Goal: Task Accomplishment & Management: Manage account settings

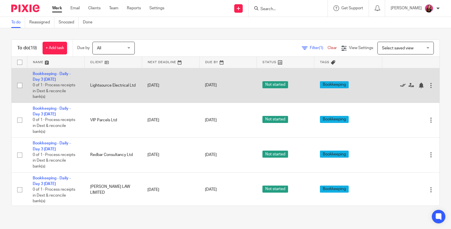
click at [400, 84] on icon at bounding box center [403, 86] width 6 height 6
click at [400, 85] on icon at bounding box center [403, 86] width 6 height 6
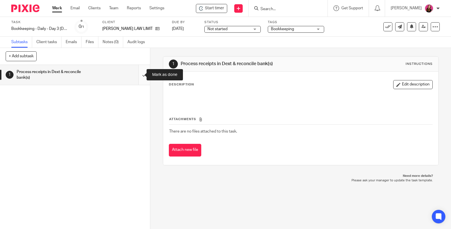
click at [137, 74] on input "submit" at bounding box center [75, 75] width 150 height 20
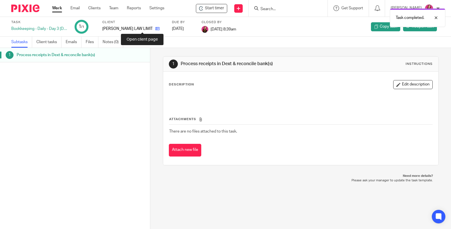
click at [155, 27] on icon at bounding box center [157, 28] width 4 height 4
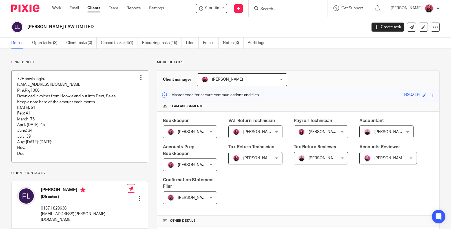
click at [139, 80] on div at bounding box center [141, 78] width 6 height 6
click at [127, 101] on span "Edit note" at bounding box center [129, 99] width 16 height 4
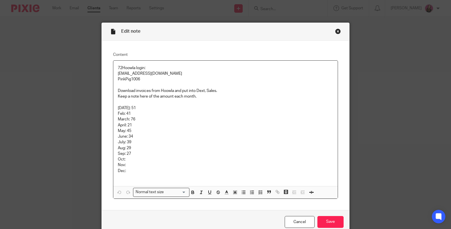
click at [130, 152] on p "Sep: 27" at bounding box center [225, 154] width 215 height 6
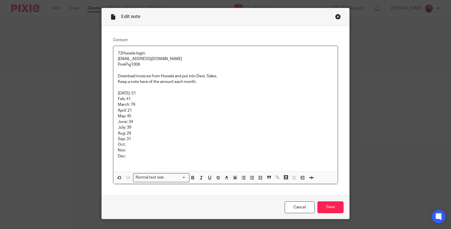
scroll to position [26, 0]
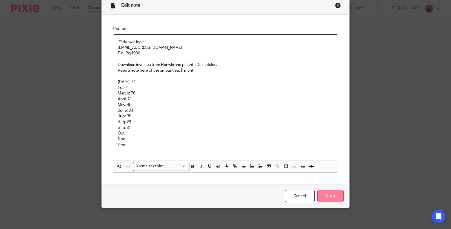
click at [321, 200] on input "Save" at bounding box center [330, 196] width 26 height 12
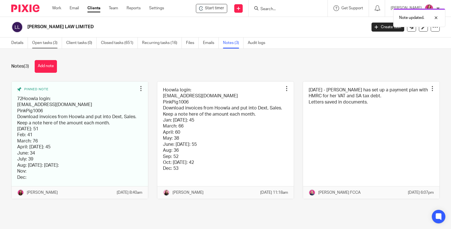
click at [48, 42] on link "Open tasks (3)" at bounding box center [47, 42] width 30 height 11
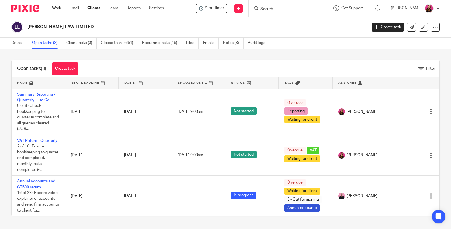
click at [58, 10] on link "Work" at bounding box center [56, 8] width 9 height 6
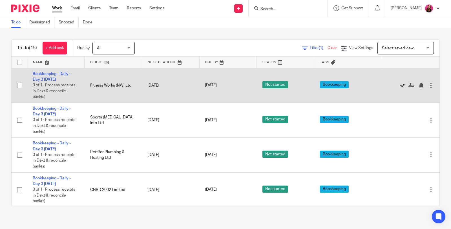
click at [400, 84] on icon at bounding box center [403, 86] width 6 height 6
click at [400, 86] on icon at bounding box center [403, 86] width 6 height 6
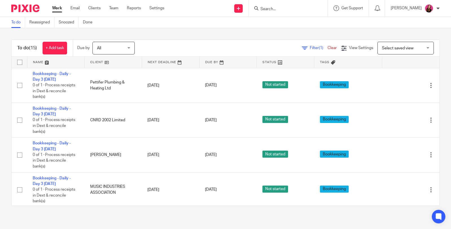
drag, startPoint x: 388, startPoint y: 84, endPoint x: 337, endPoint y: 43, distance: 65.5
click at [400, 84] on icon at bounding box center [403, 86] width 6 height 6
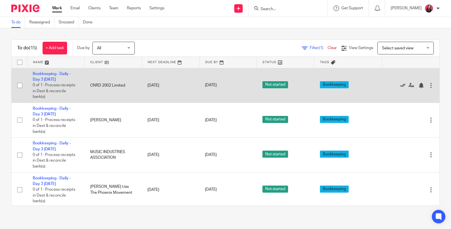
click at [400, 85] on icon at bounding box center [403, 86] width 6 height 6
drag, startPoint x: 388, startPoint y: 84, endPoint x: 382, endPoint y: 78, distance: 8.2
click at [400, 84] on icon at bounding box center [403, 86] width 6 height 6
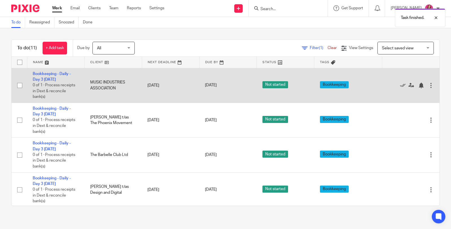
drag, startPoint x: 388, startPoint y: 84, endPoint x: 279, endPoint y: 70, distance: 110.0
click at [400, 84] on icon at bounding box center [403, 86] width 6 height 6
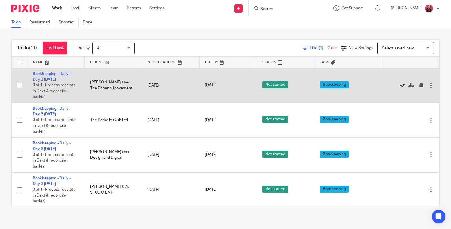
click at [400, 83] on icon at bounding box center [403, 86] width 6 height 6
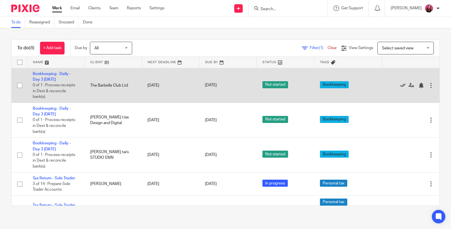
click at [400, 83] on icon at bounding box center [403, 86] width 6 height 6
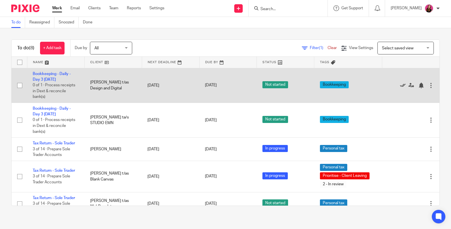
click at [400, 85] on icon at bounding box center [403, 86] width 6 height 6
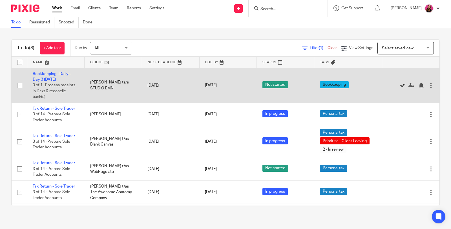
click at [400, 83] on icon at bounding box center [403, 86] width 6 height 6
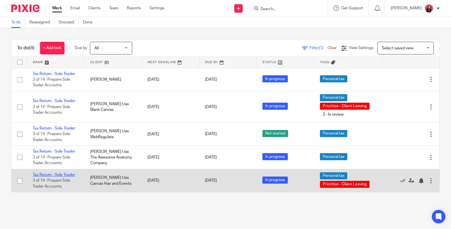
click at [68, 173] on link "Tax Return - Sole Trader" at bounding box center [54, 175] width 42 height 4
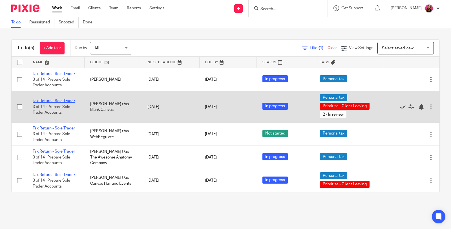
click at [60, 101] on link "Tax Return - Sole Trader" at bounding box center [54, 101] width 42 height 4
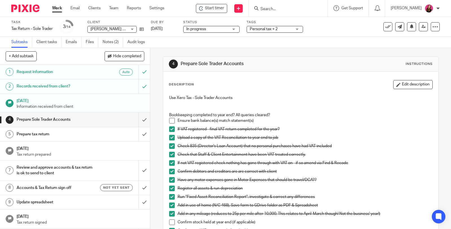
click at [286, 28] on span "Personal tax + 2" at bounding box center [271, 29] width 42 height 6
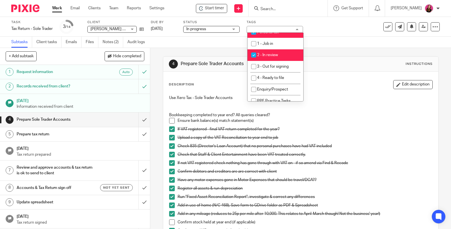
scroll to position [94, 0]
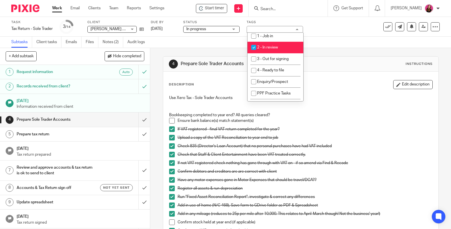
click at [282, 46] on li "2 - In review" at bounding box center [275, 48] width 56 height 12
checkbox input "false"
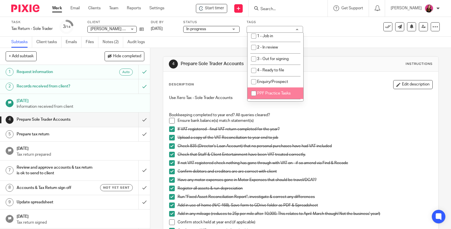
scroll to position [63, 0]
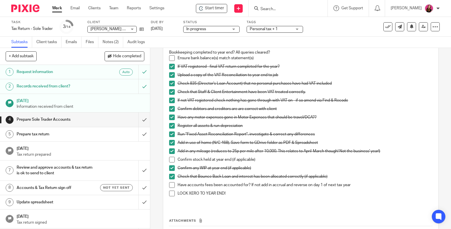
click at [169, 185] on span at bounding box center [172, 185] width 6 height 6
click at [172, 195] on span at bounding box center [172, 193] width 6 height 6
click at [55, 136] on h1 "Prepare tax return" at bounding box center [55, 134] width 77 height 8
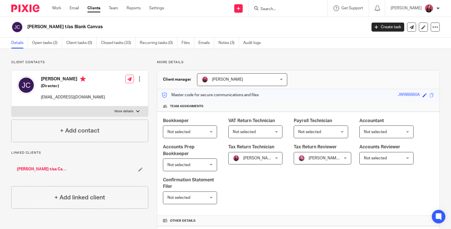
scroll to position [240, 0]
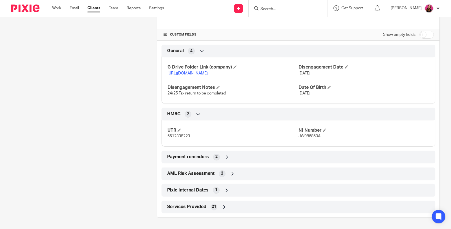
click at [203, 71] on link "[URL][DOMAIN_NAME]" at bounding box center [187, 73] width 40 height 4
click at [225, 155] on icon at bounding box center [227, 157] width 6 height 6
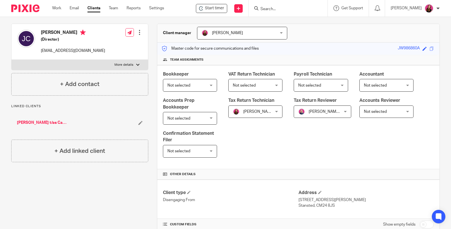
scroll to position [94, 0]
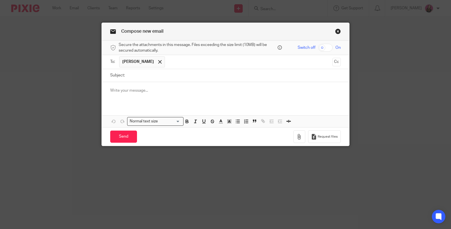
click at [189, 78] on input "Subject:" at bounding box center [234, 75] width 213 height 13
type input "Tax Return Preparation"
click at [186, 92] on p at bounding box center [225, 91] width 230 height 6
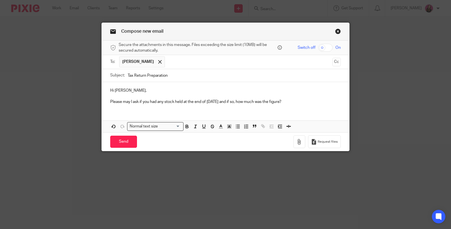
click at [181, 101] on p "Please may I ask if you had any stock held at the end of 5th April 2025 and if …" at bounding box center [225, 102] width 230 height 6
click at [330, 101] on p "Please may I ask if you had any stock held or did a stock take at the end of 5t…" at bounding box center [225, 102] width 230 height 6
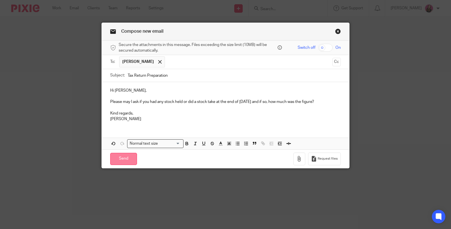
click at [127, 156] on input "Send" at bounding box center [123, 159] width 27 height 12
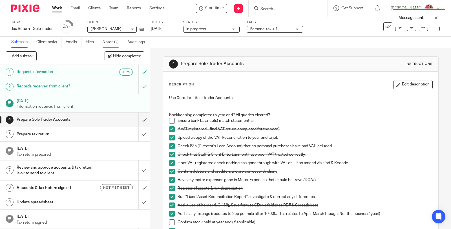
click at [113, 42] on link "Notes (2)" at bounding box center [113, 42] width 21 height 11
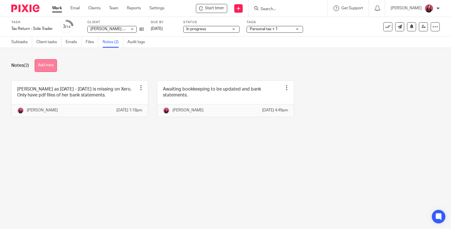
click at [51, 59] on button "Add note" at bounding box center [46, 65] width 22 height 13
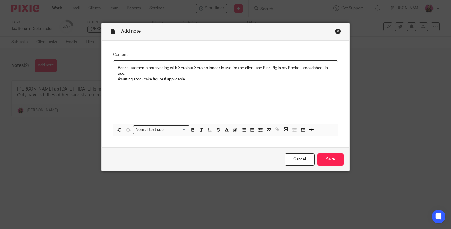
click at [265, 68] on p "Bank statements not syncing with Xero but Xero no longer in use for the client …" at bounding box center [225, 71] width 215 height 12
click at [329, 160] on input "Save" at bounding box center [330, 159] width 26 height 12
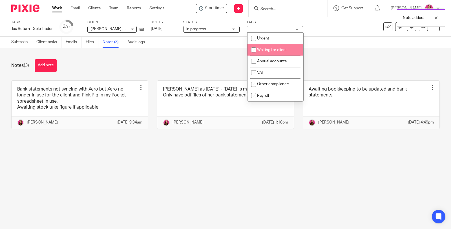
click at [288, 49] on li "Waiting for client" at bounding box center [275, 50] width 56 height 12
checkbox input "true"
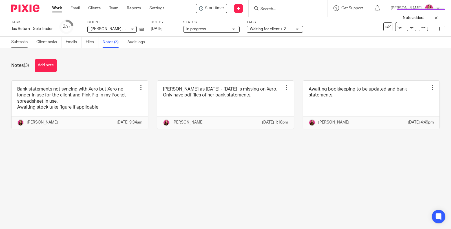
click at [17, 45] on link "Subtasks" at bounding box center [21, 42] width 21 height 11
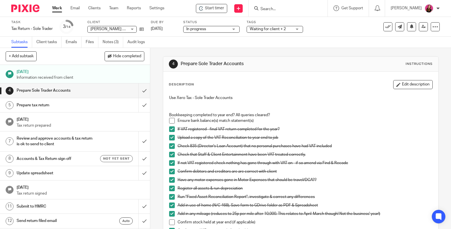
scroll to position [61, 0]
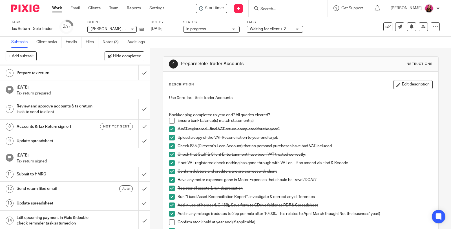
click at [77, 71] on h1 "Prepare tax return" at bounding box center [55, 73] width 77 height 8
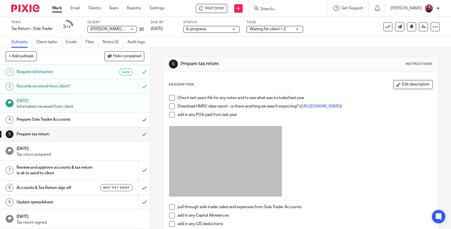
click at [170, 96] on span at bounding box center [172, 98] width 6 height 6
click at [171, 108] on span at bounding box center [172, 106] width 6 height 6
drag, startPoint x: 171, startPoint y: 117, endPoint x: 179, endPoint y: 115, distance: 8.5
click at [171, 117] on span at bounding box center [172, 115] width 6 height 6
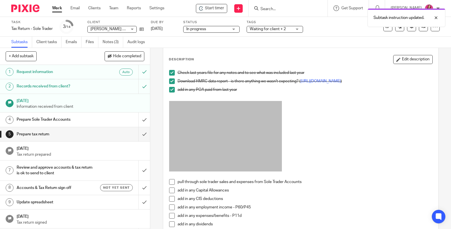
scroll to position [31, 0]
